Goal: Navigation & Orientation: Find specific page/section

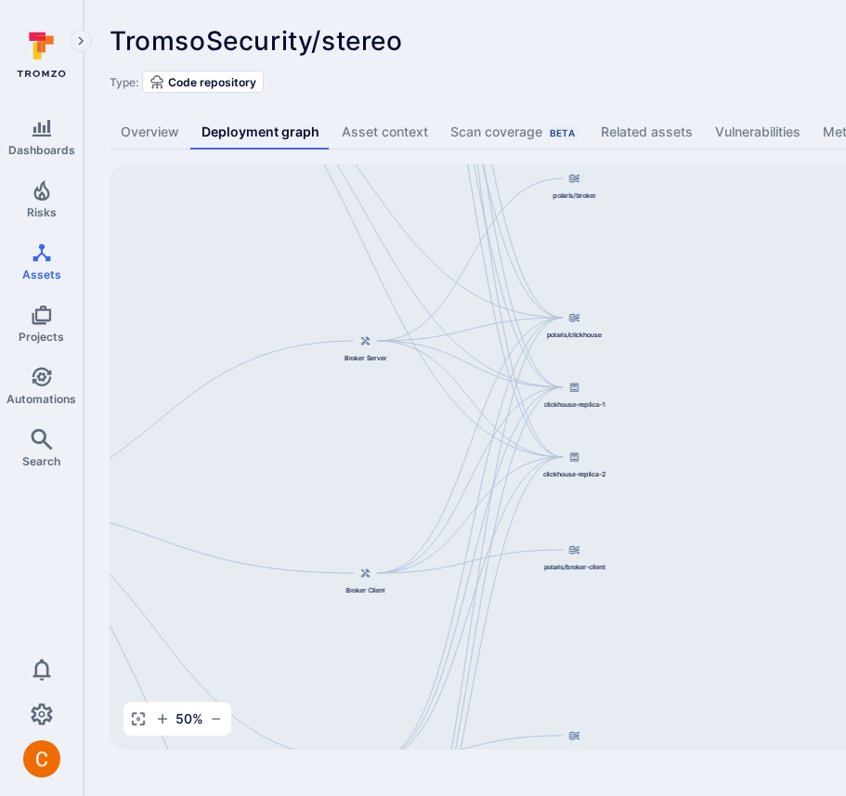
drag, startPoint x: 653, startPoint y: 479, endPoint x: 199, endPoint y: 397, distance: 461.7
click at [199, 397] on div "Django Application TromsoSecurity/stereo Broker Server Broker Client Cube.js An…" at bounding box center [715, 456] width 1211 height 585
